Goal: Find specific page/section: Find specific page/section

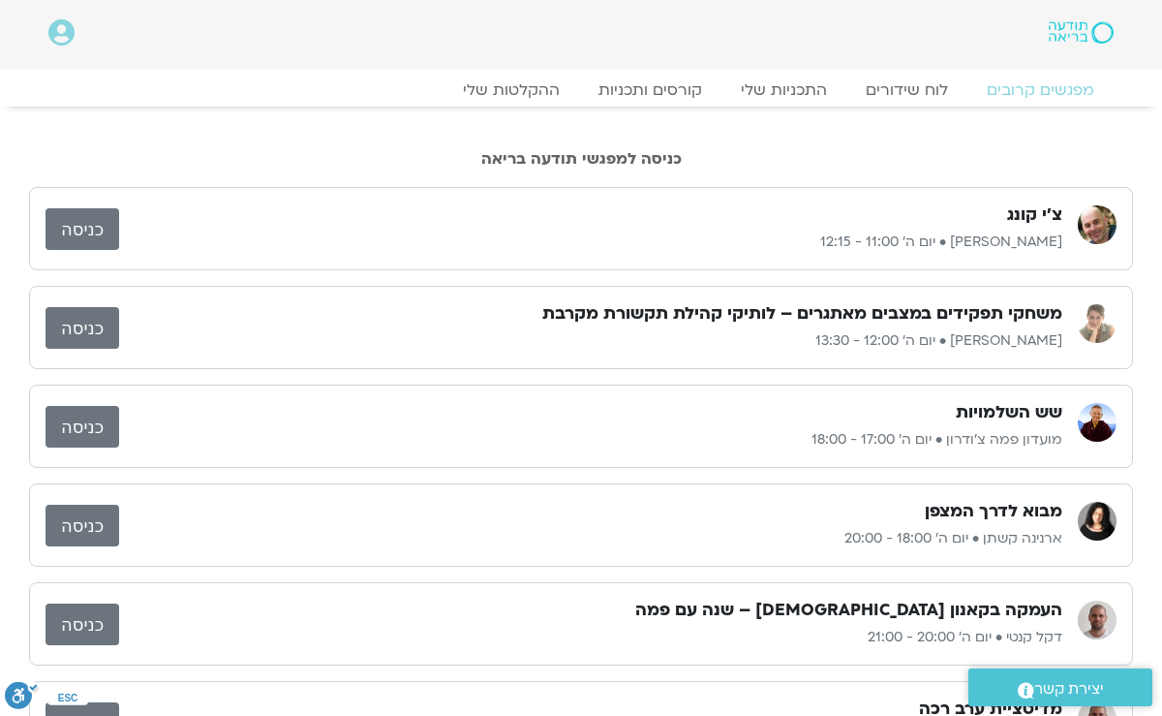
click at [79, 521] on link "כניסה" at bounding box center [83, 526] width 74 height 42
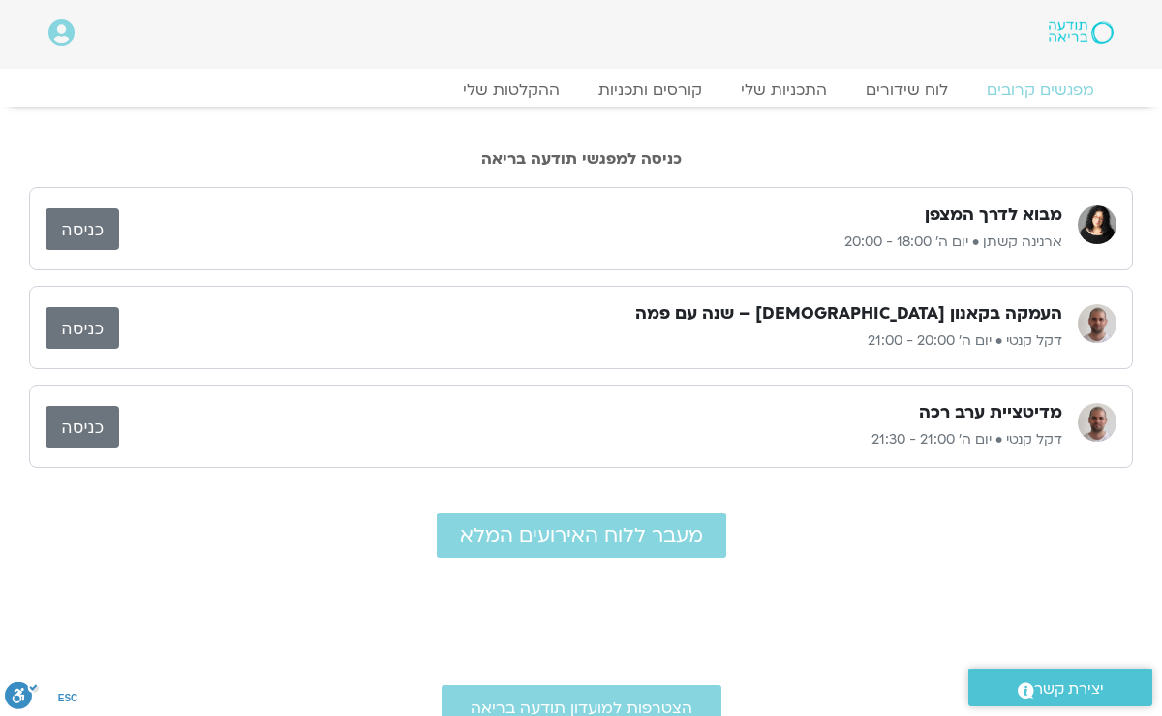
click at [108, 225] on link "כניסה" at bounding box center [83, 229] width 74 height 42
